Goal: Information Seeking & Learning: Learn about a topic

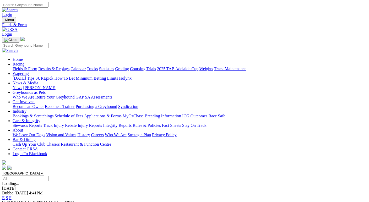
select select "NSW"
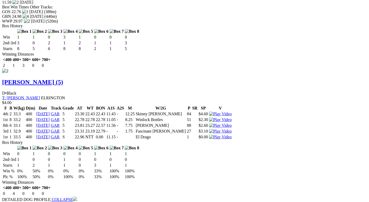
scroll to position [831, 0]
